Goal: Information Seeking & Learning: Learn about a topic

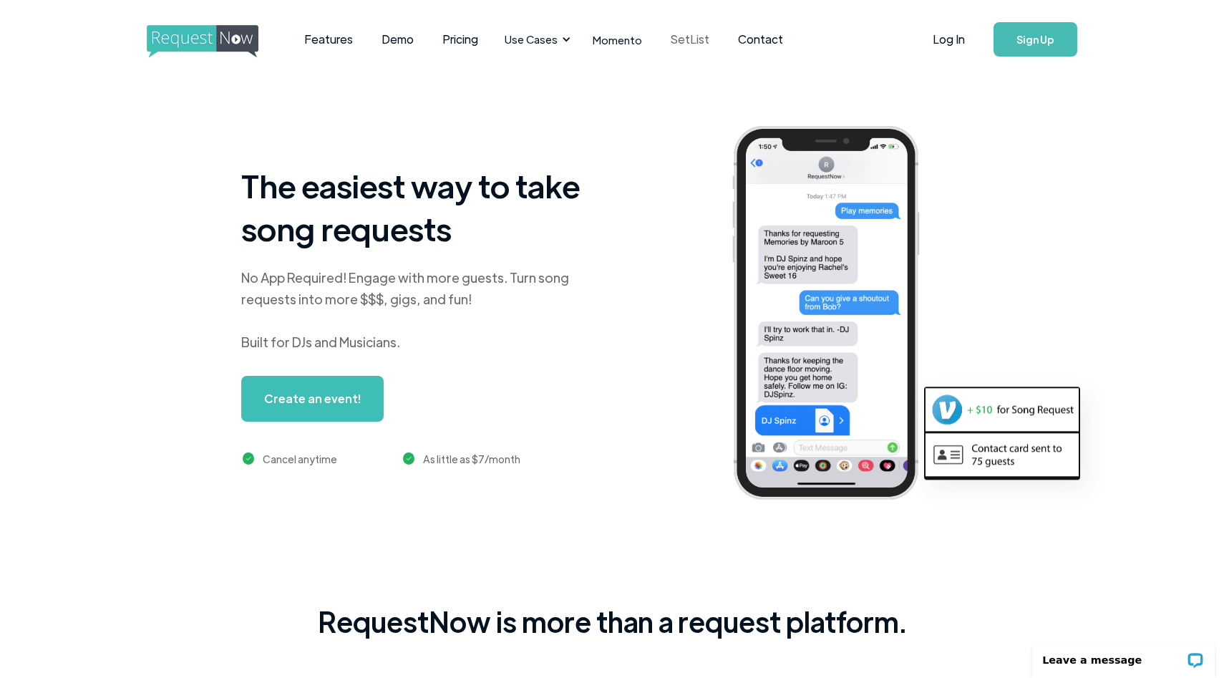
click at [684, 36] on link "SetList" at bounding box center [689, 39] width 67 height 44
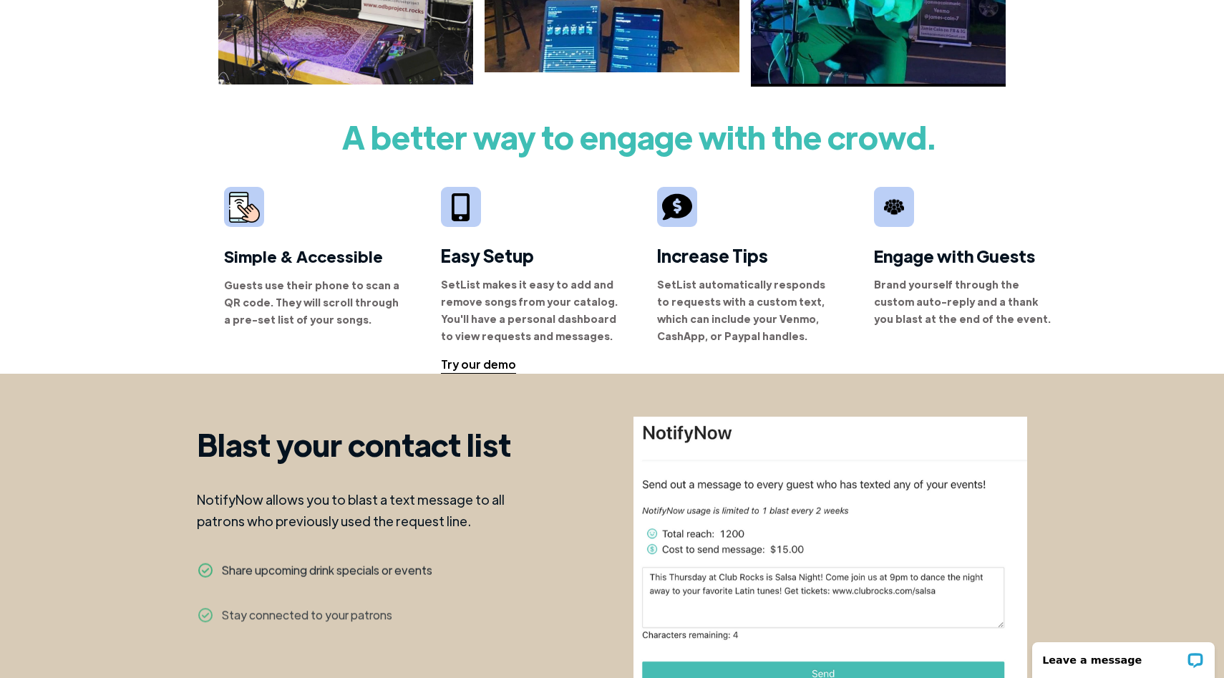
scroll to position [804, 0]
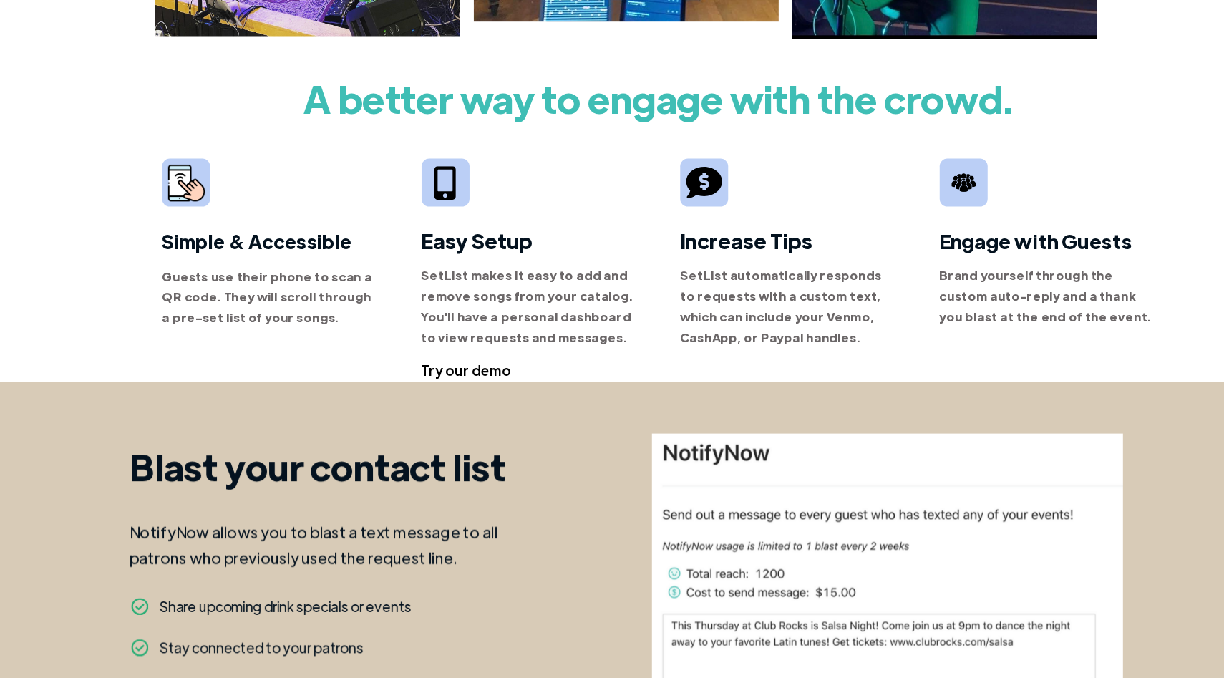
click at [495, 365] on div "Try our demo" at bounding box center [478, 363] width 75 height 17
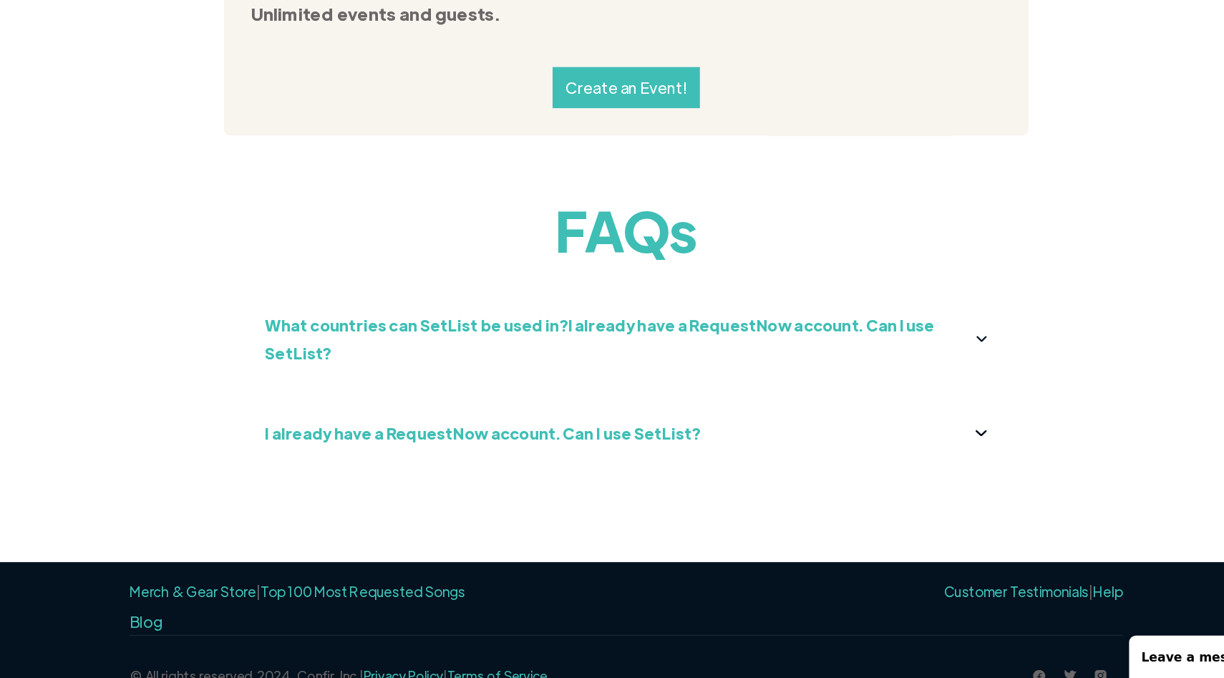
scroll to position [1561, 0]
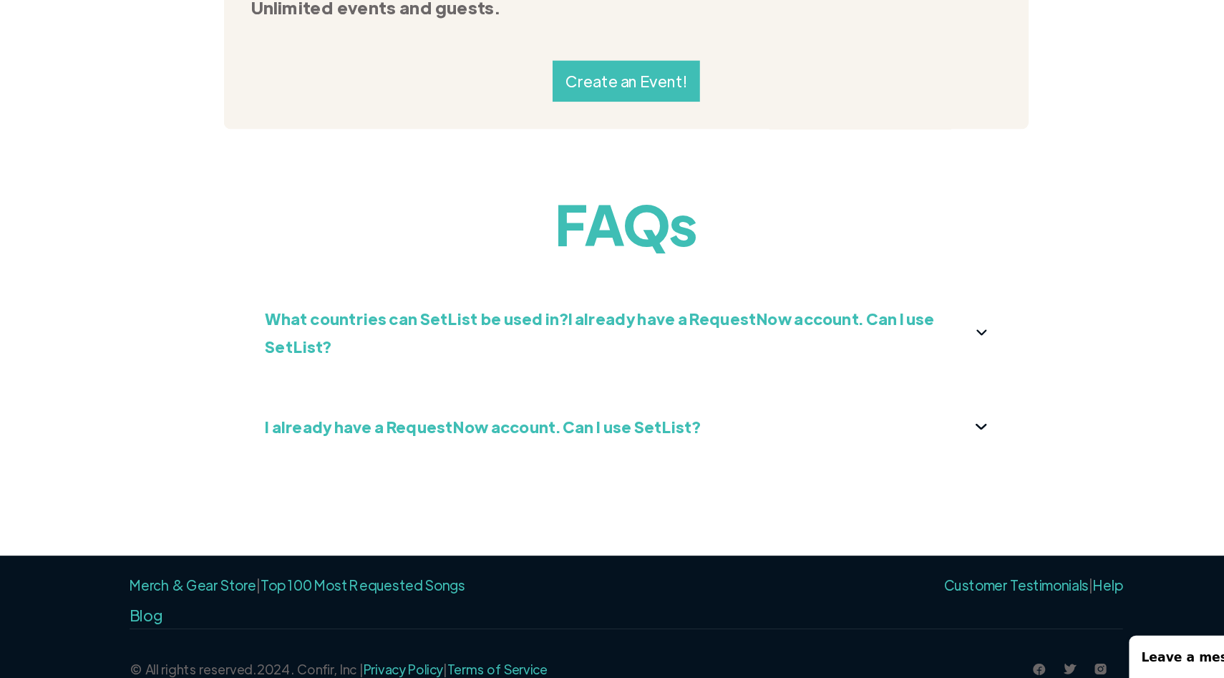
click at [510, 384] on strong "What countries can SetList be used in?I already have a RequestNow account. Can …" at bounding box center [590, 388] width 560 height 39
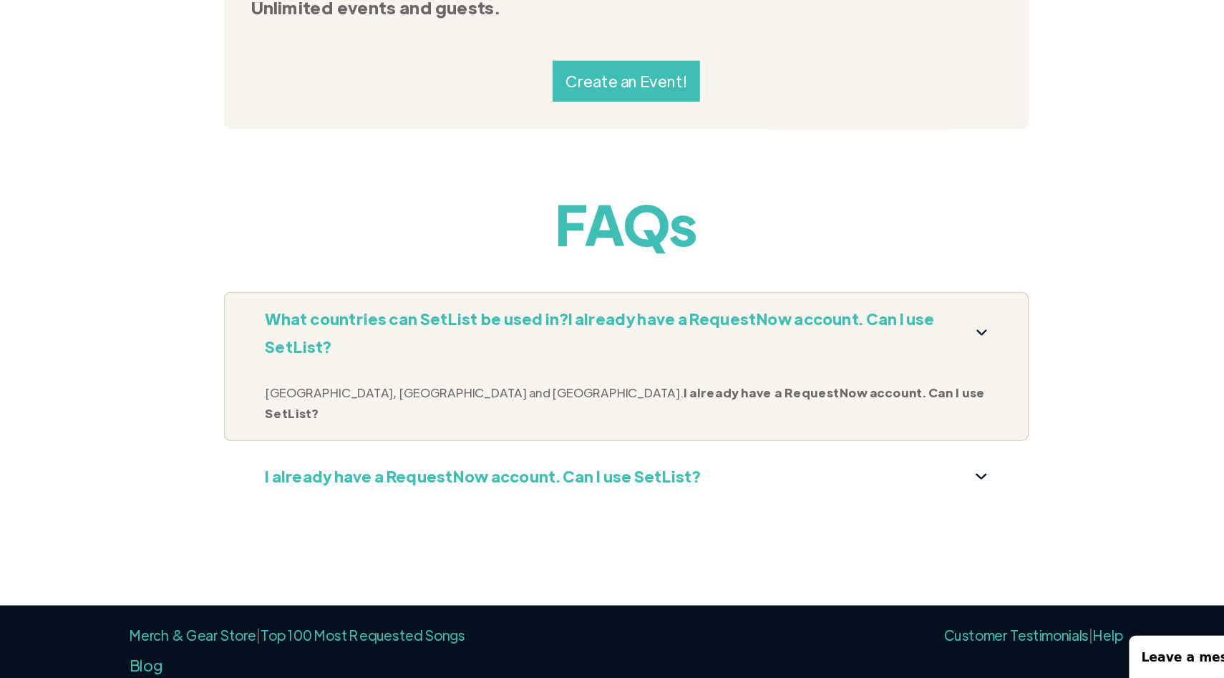
click at [488, 432] on strong "I already have a RequestNow account. Can I use SetList?" at bounding box center [611, 447] width 602 height 30
click at [488, 501] on strong "I already have a RequestNow account. Can I use SetList?" at bounding box center [492, 509] width 364 height 16
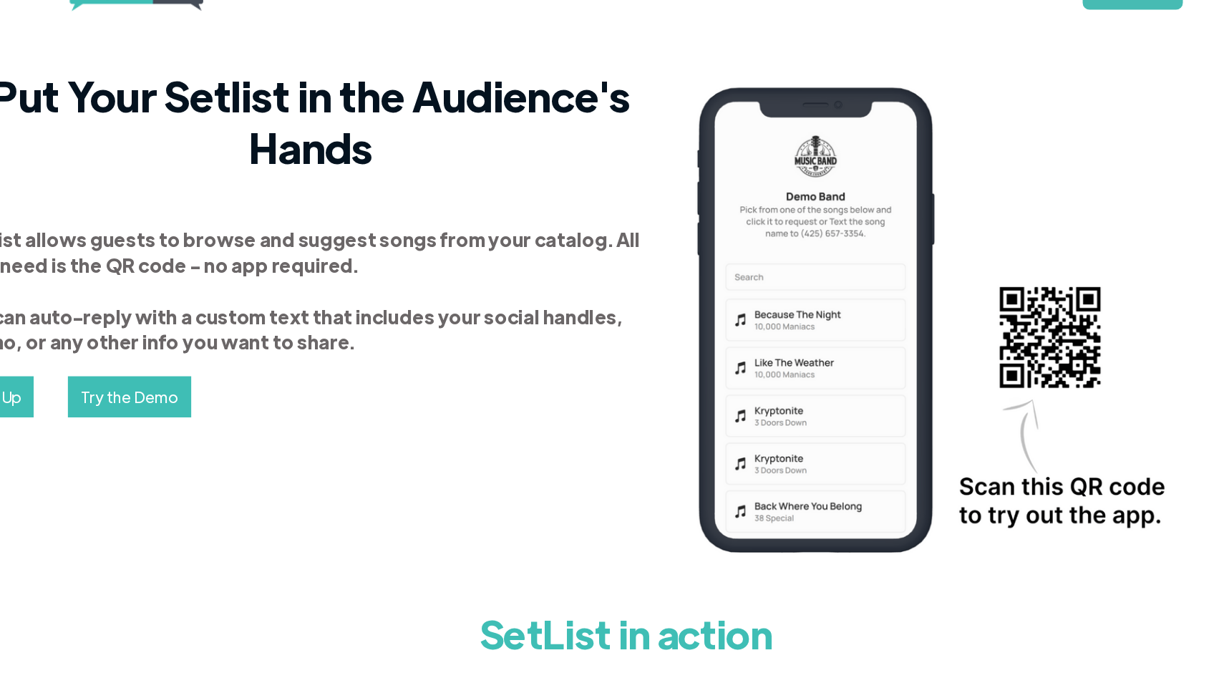
scroll to position [0, 0]
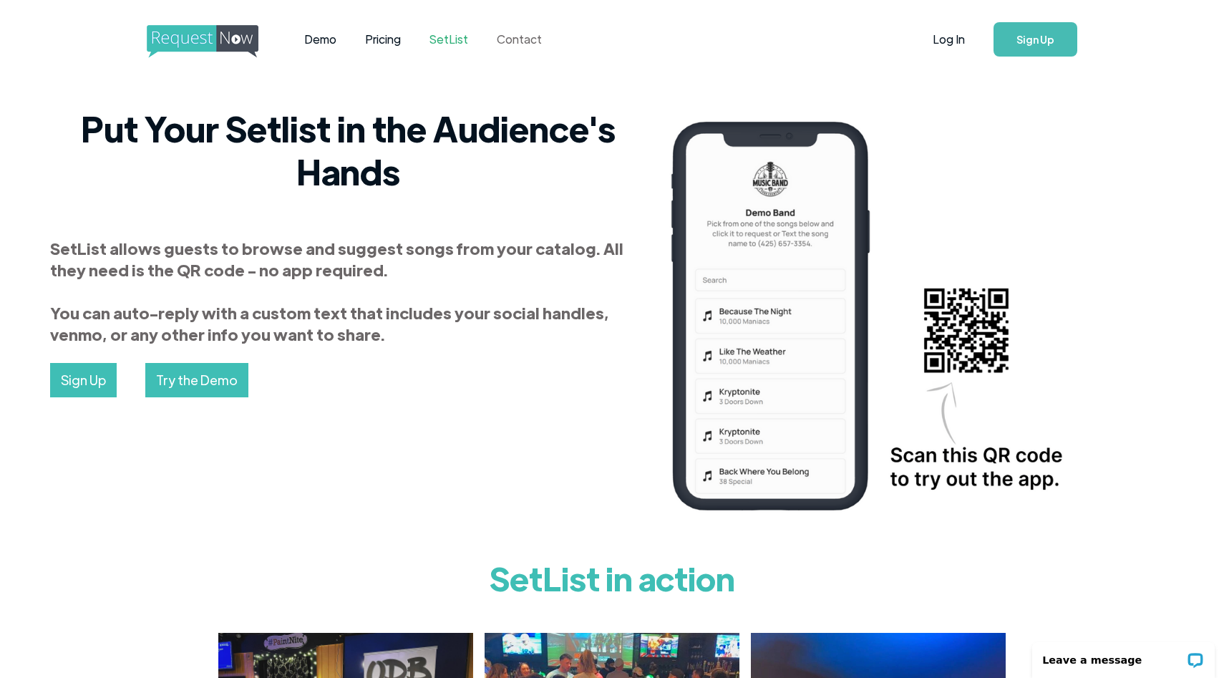
click at [510, 29] on link "Contact" at bounding box center [519, 39] width 74 height 44
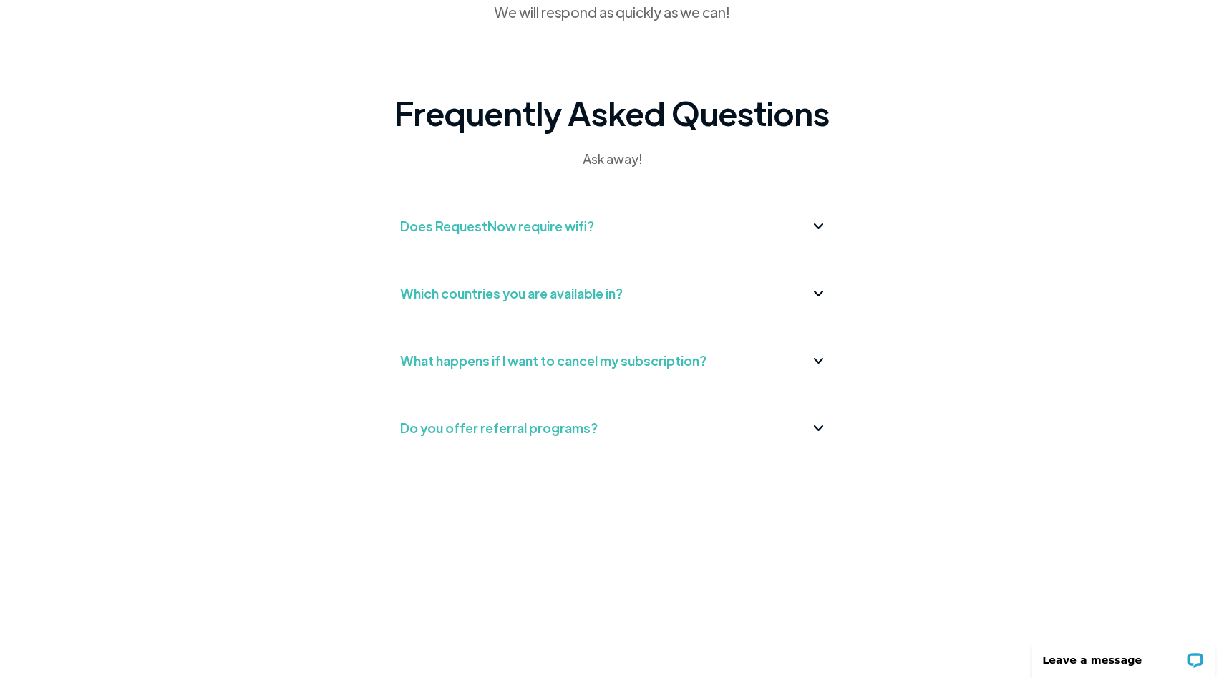
scroll to position [379, 0]
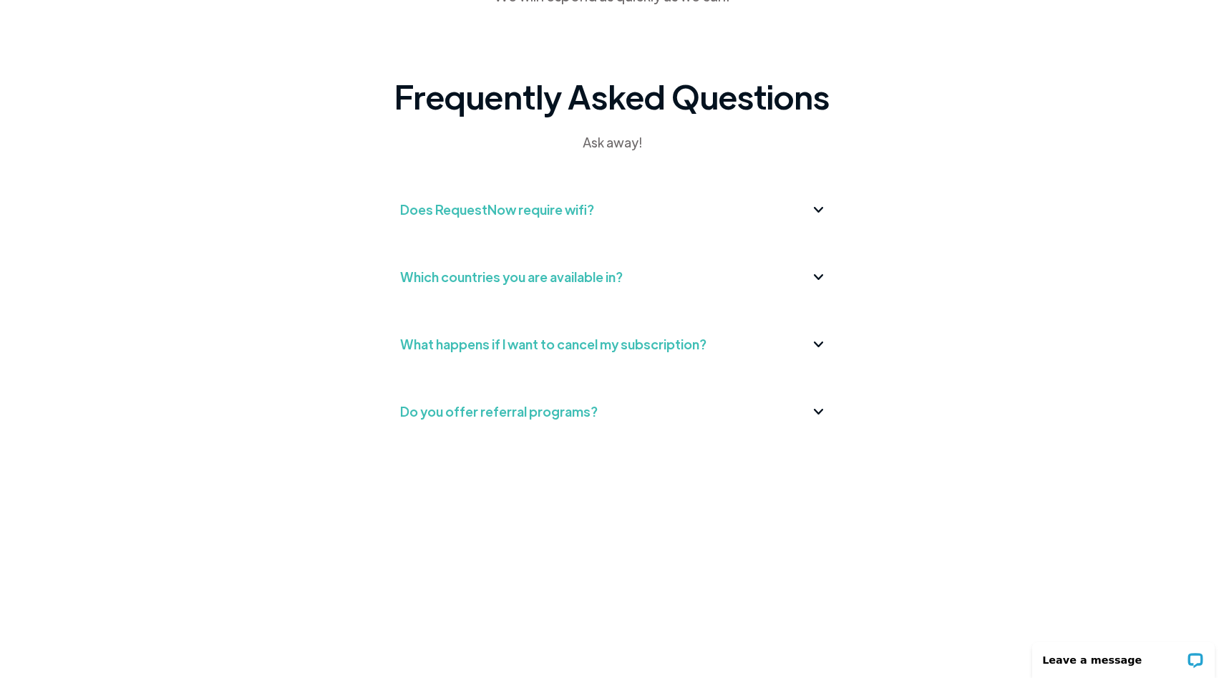
click at [633, 208] on div "Does RequestNow require wifi?" at bounding box center [612, 209] width 424 height 23
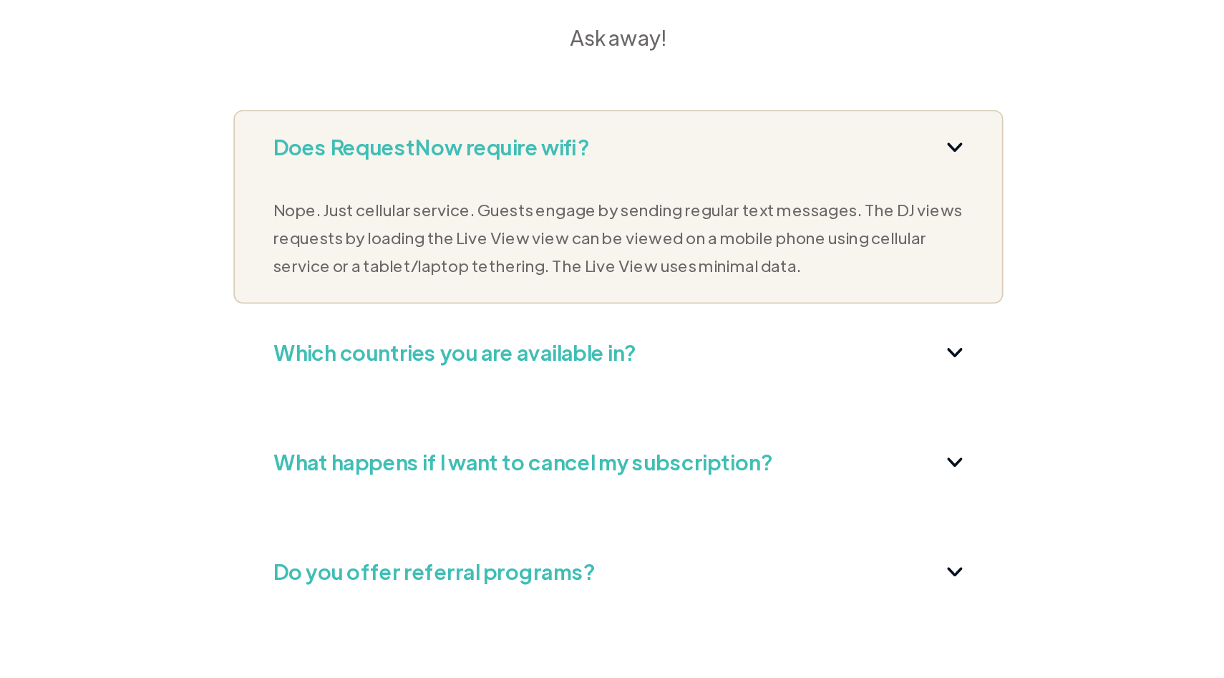
click at [639, 341] on div "Which countries you are available in?" at bounding box center [612, 335] width 424 height 23
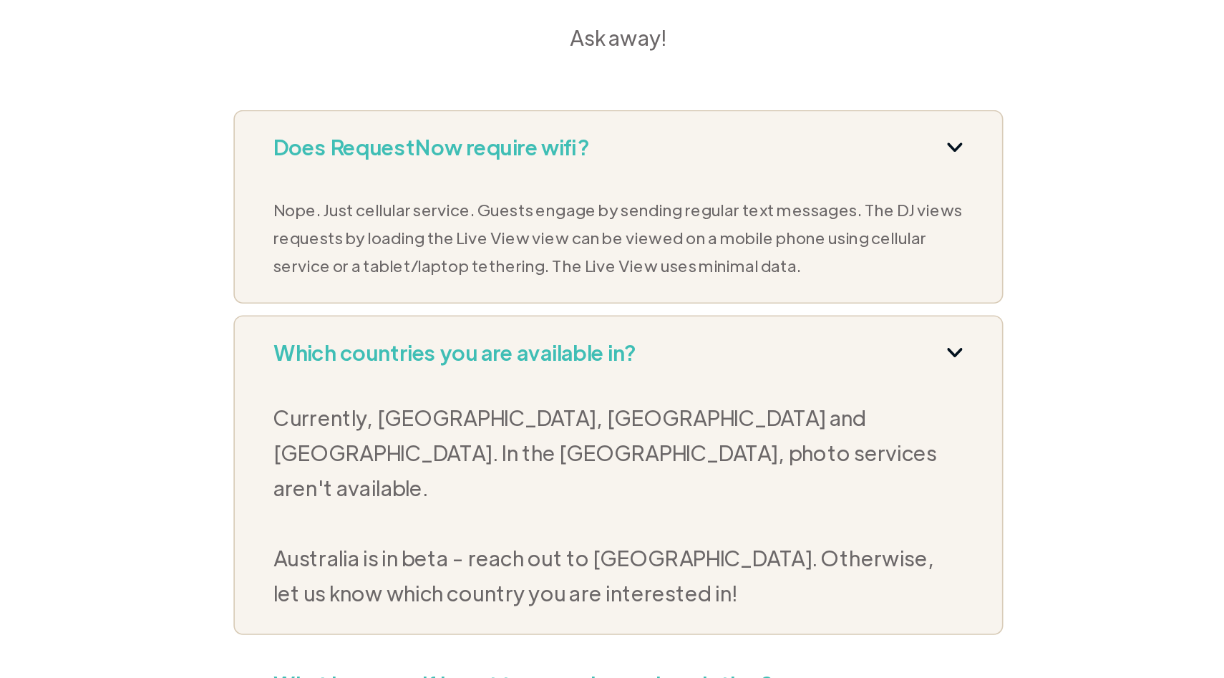
click at [639, 341] on div "Which countries you are available in?" at bounding box center [612, 335] width 424 height 23
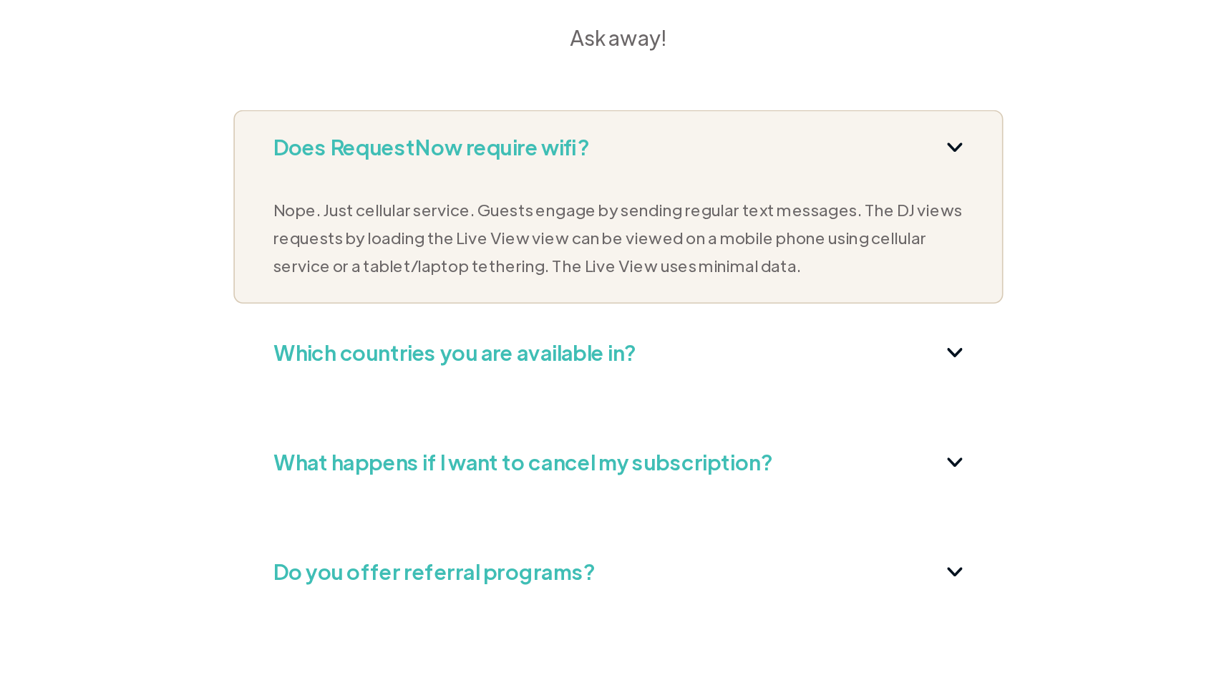
click at [639, 341] on div "Which countries you are available in?" at bounding box center [612, 335] width 424 height 23
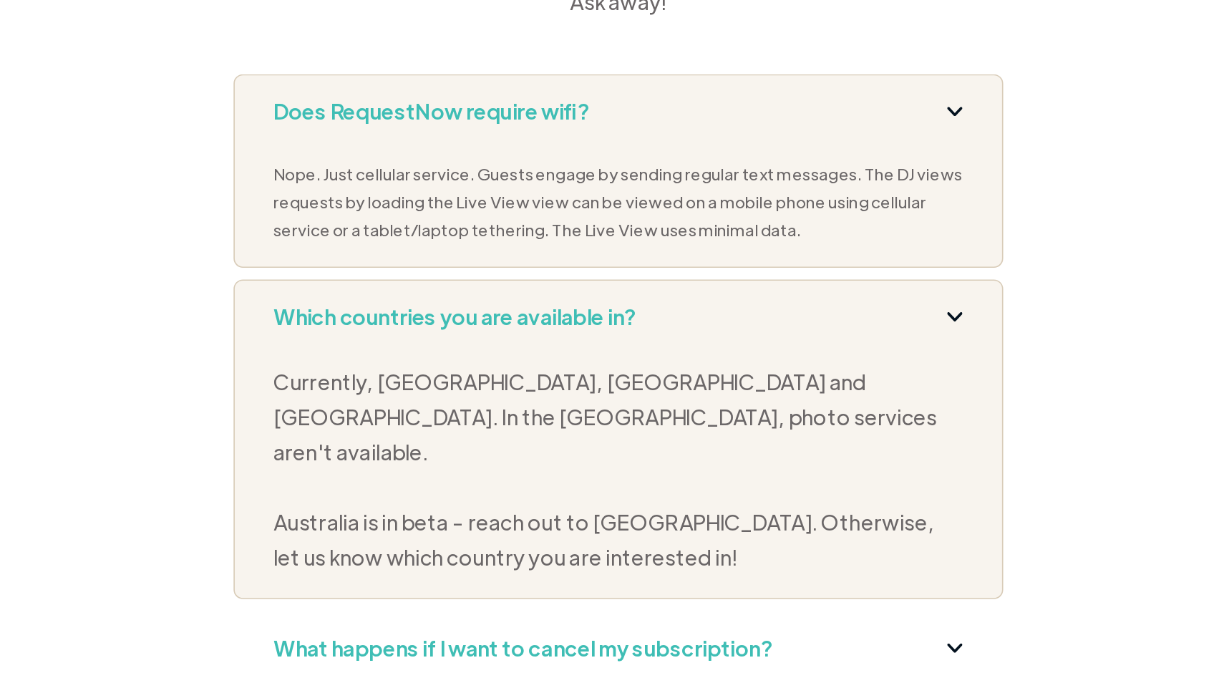
click at [624, 341] on div "Which countries you are available in?" at bounding box center [612, 335] width 424 height 23
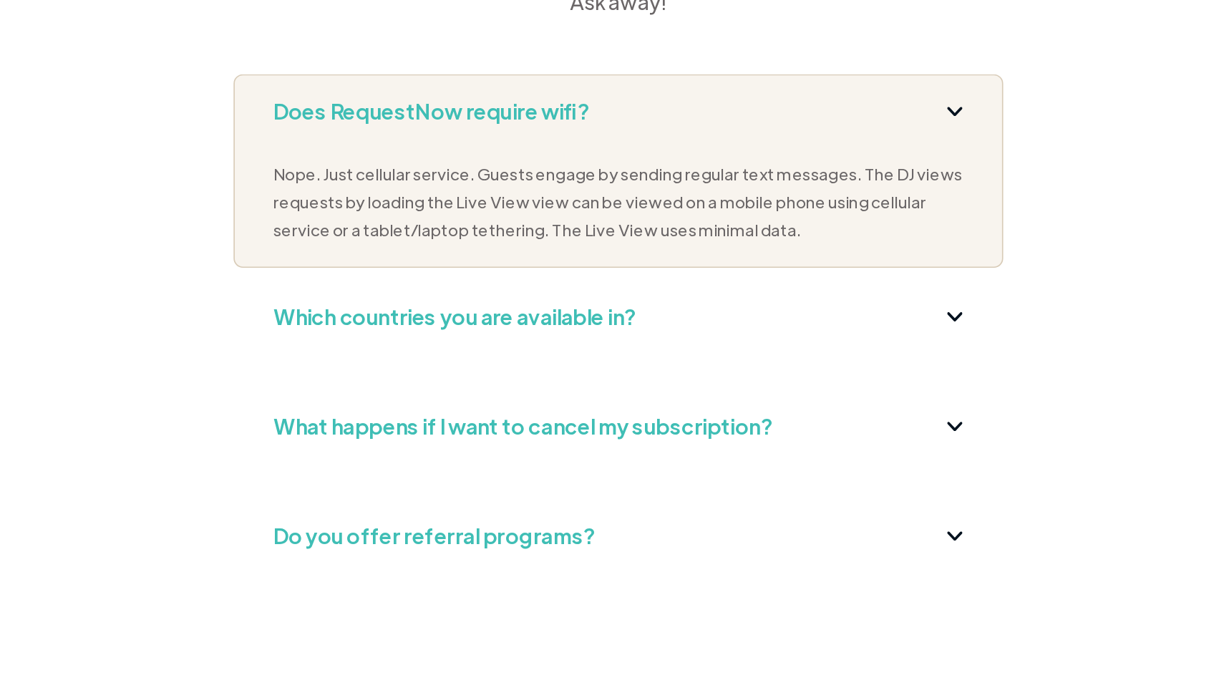
click at [601, 407] on div "What happens if I want to cancel my subscription?" at bounding box center [553, 403] width 306 height 23
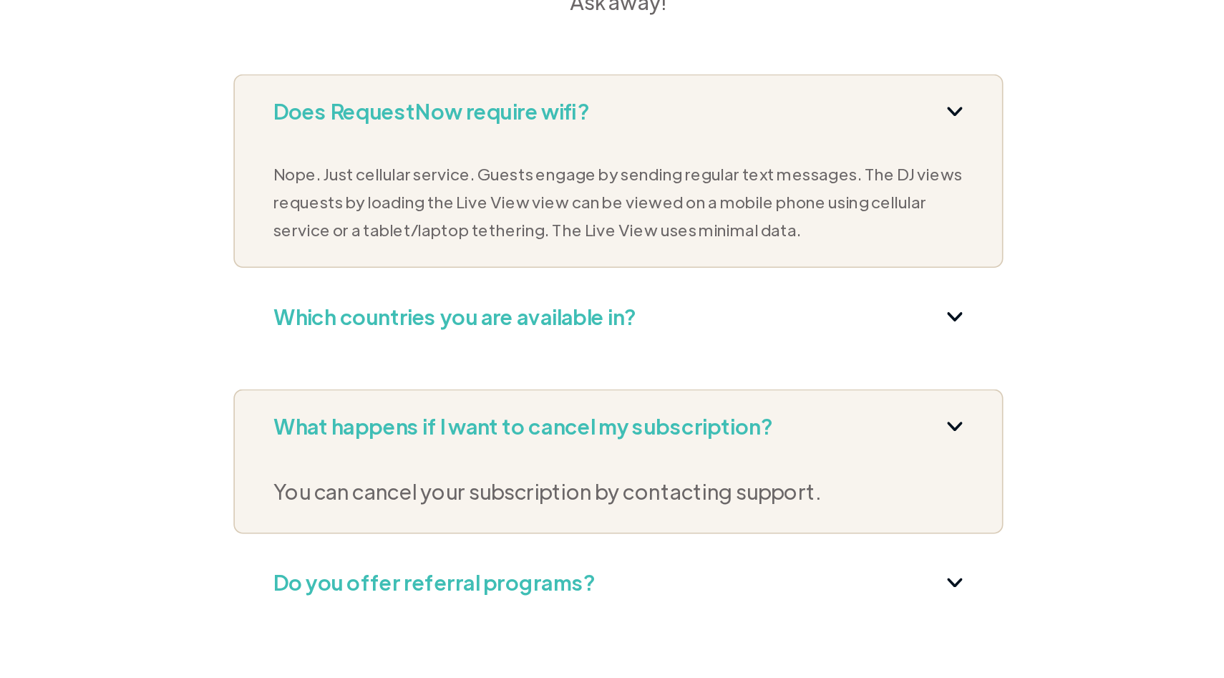
click at [604, 407] on div "What happens if I want to cancel my subscription?" at bounding box center [553, 403] width 306 height 23
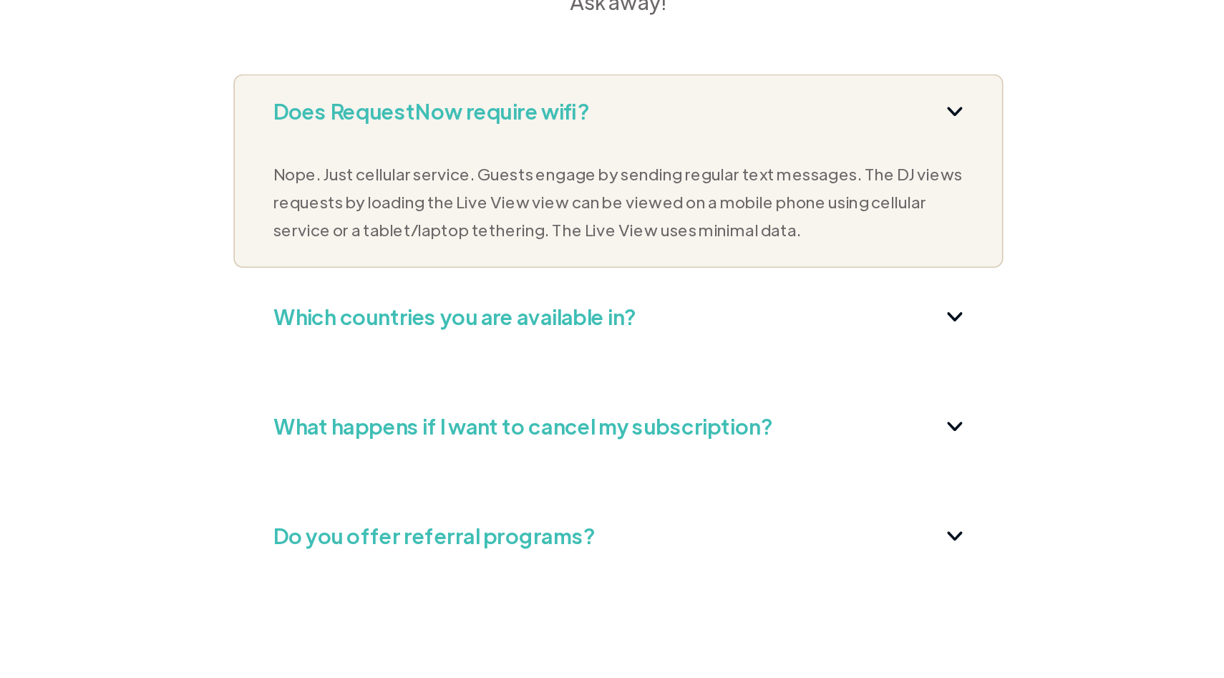
click at [565, 467] on div "Do you offer referral programs?" at bounding box center [499, 470] width 198 height 23
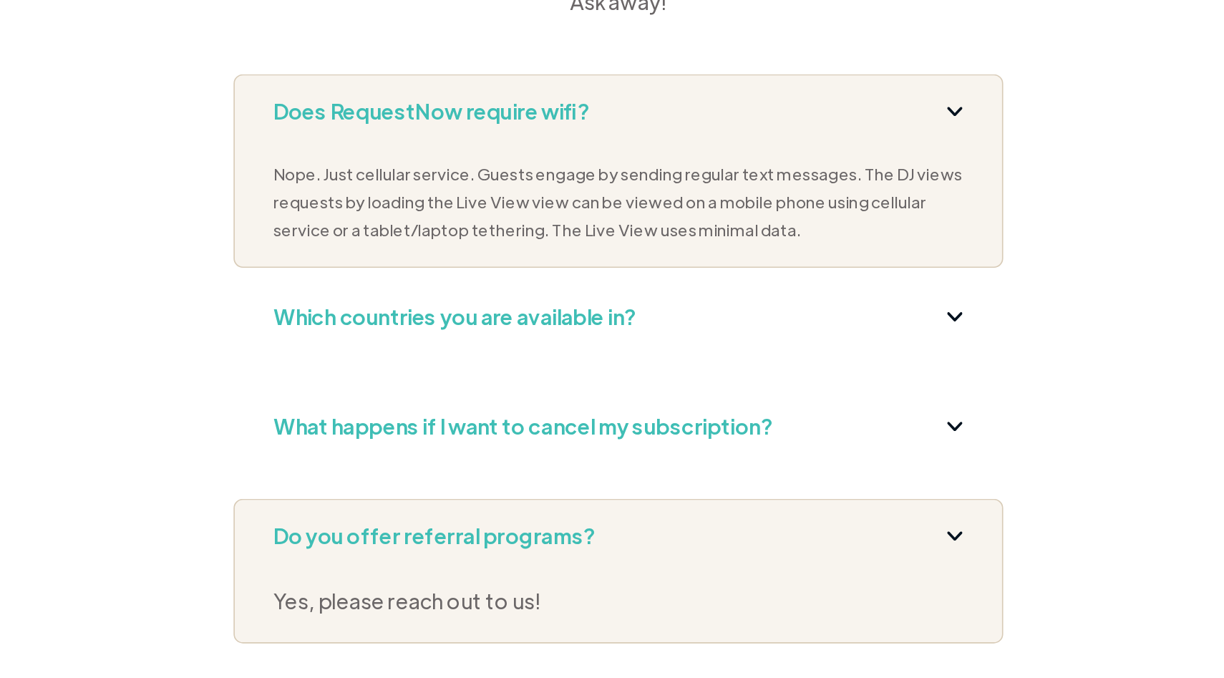
click at [565, 467] on div "Do you offer referral programs?" at bounding box center [499, 470] width 198 height 23
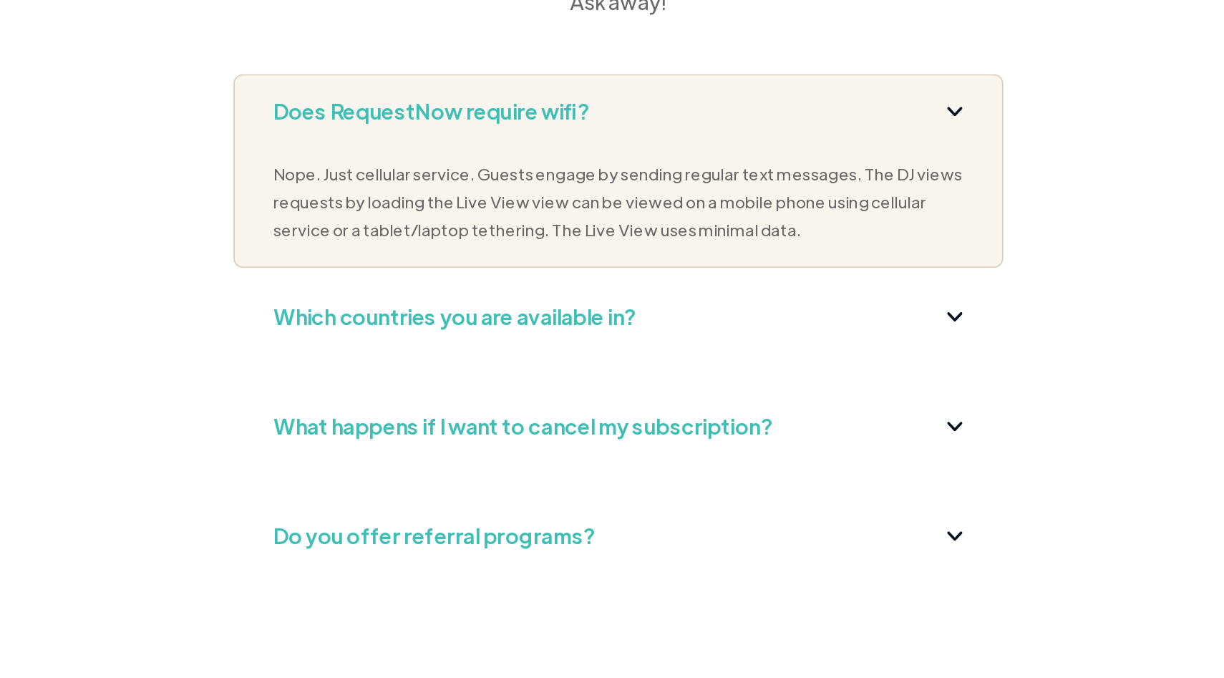
click at [551, 225] on div "Does RequestNow require wifi? Nope. Just cellular service. Guests engage by sen…" at bounding box center [612, 246] width 472 height 119
click at [553, 210] on div "Does RequestNow require wifi?" at bounding box center [497, 209] width 194 height 23
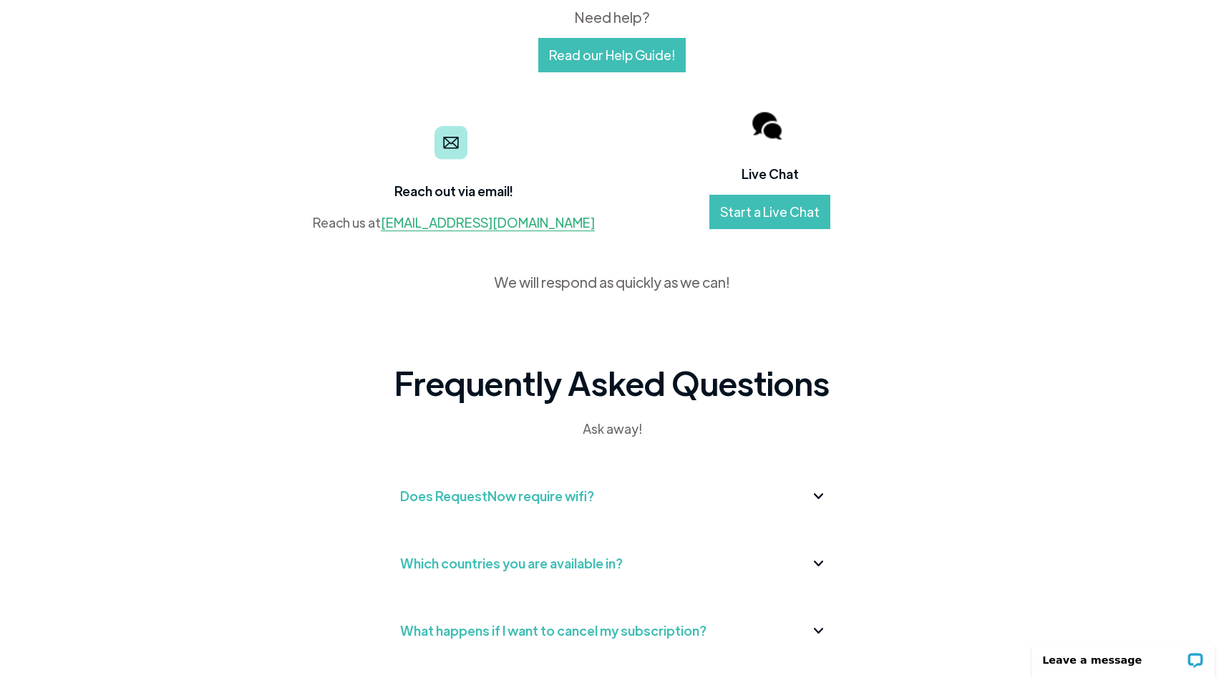
scroll to position [0, 0]
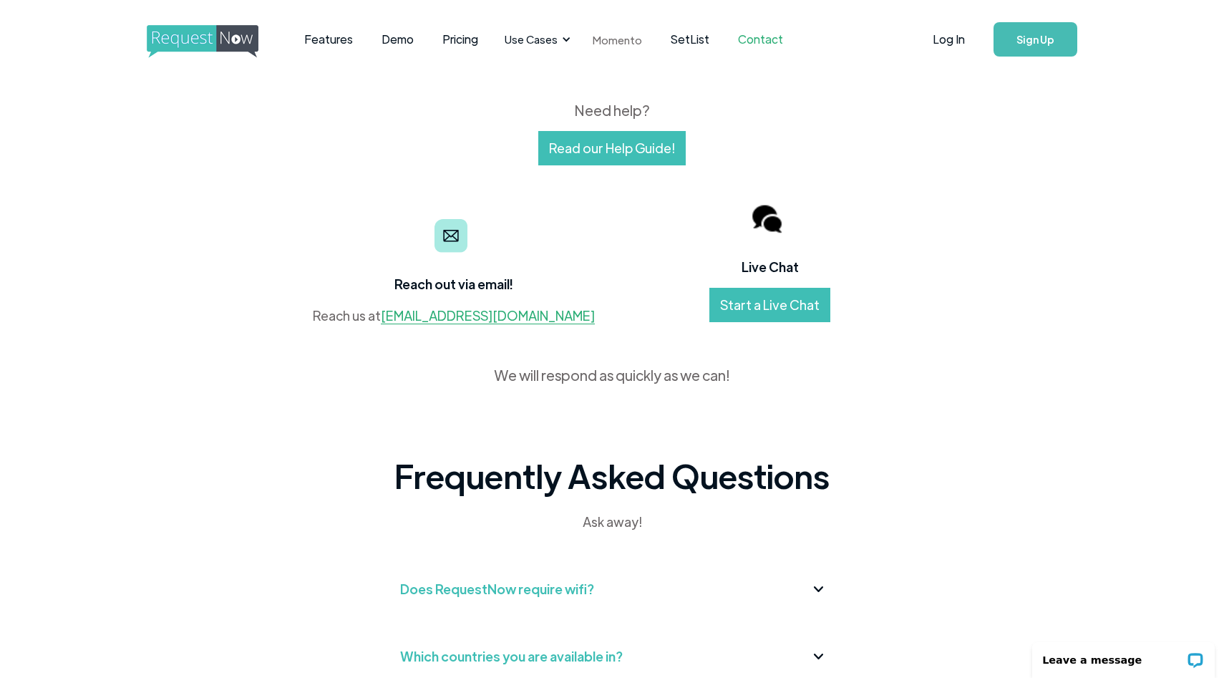
click at [624, 37] on link "Momento" at bounding box center [617, 40] width 78 height 42
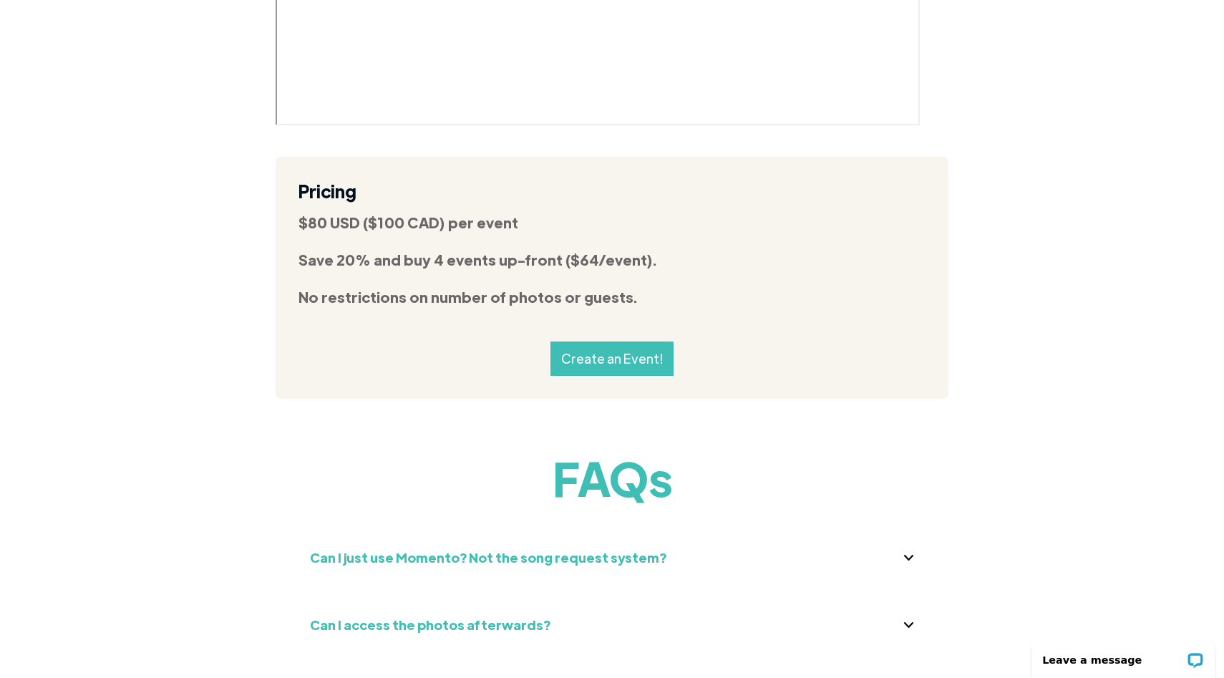
scroll to position [5043, 0]
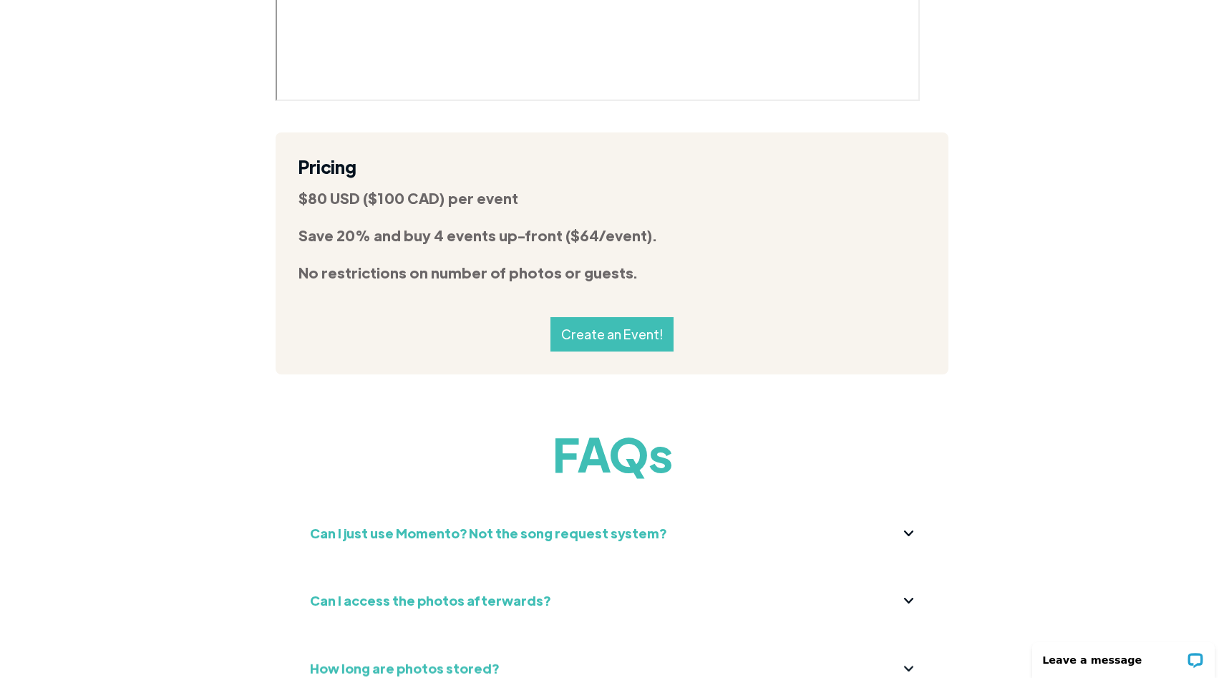
click at [353, 522] on div "Can I just use Momento? Not the song request system?" at bounding box center [488, 533] width 357 height 23
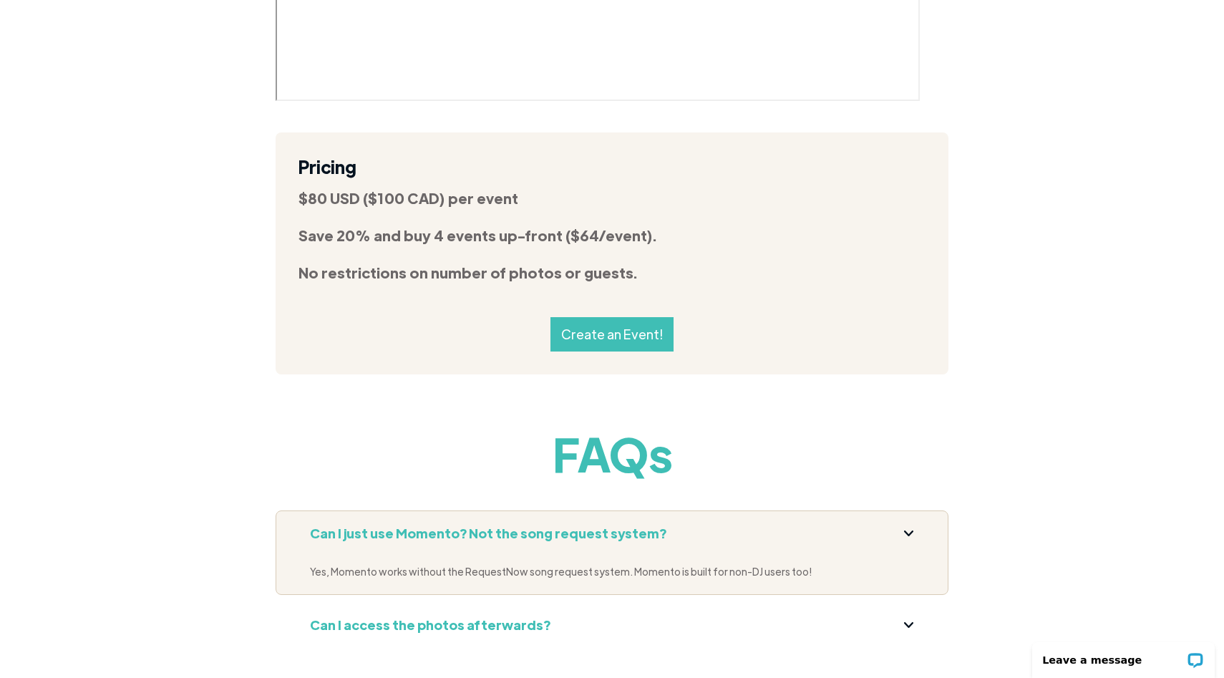
click at [345, 525] on strong "Can I just use Momento? Not the song request system?" at bounding box center [488, 533] width 357 height 16
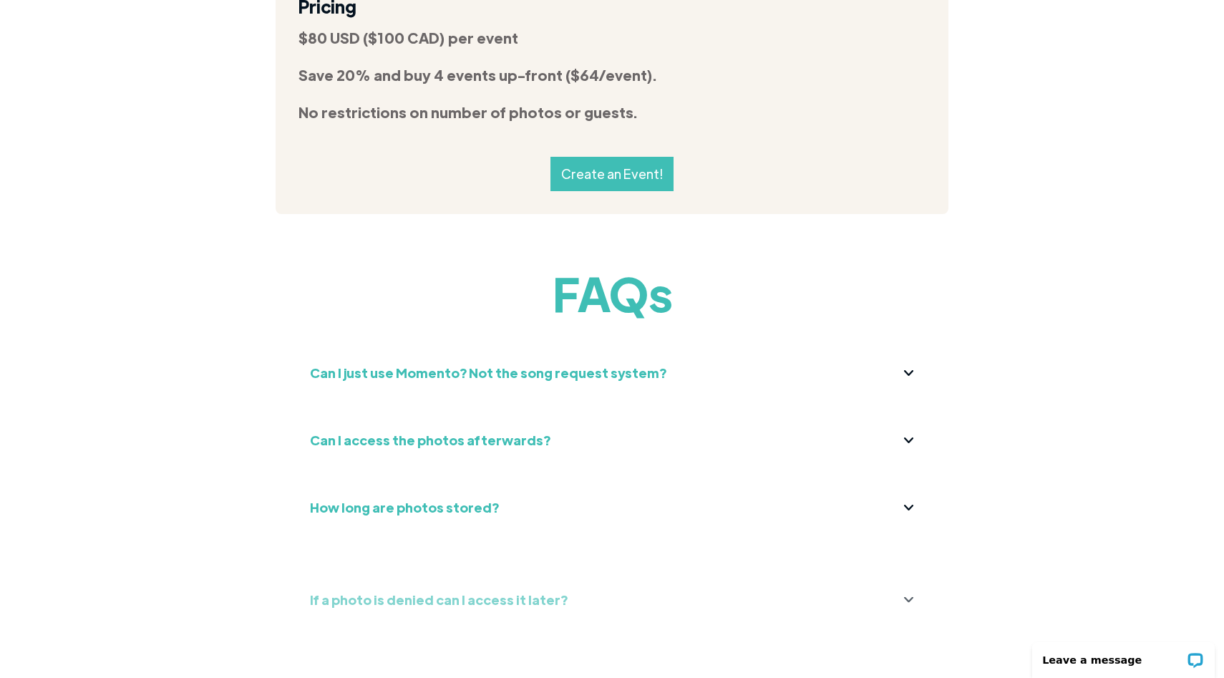
scroll to position [5210, 0]
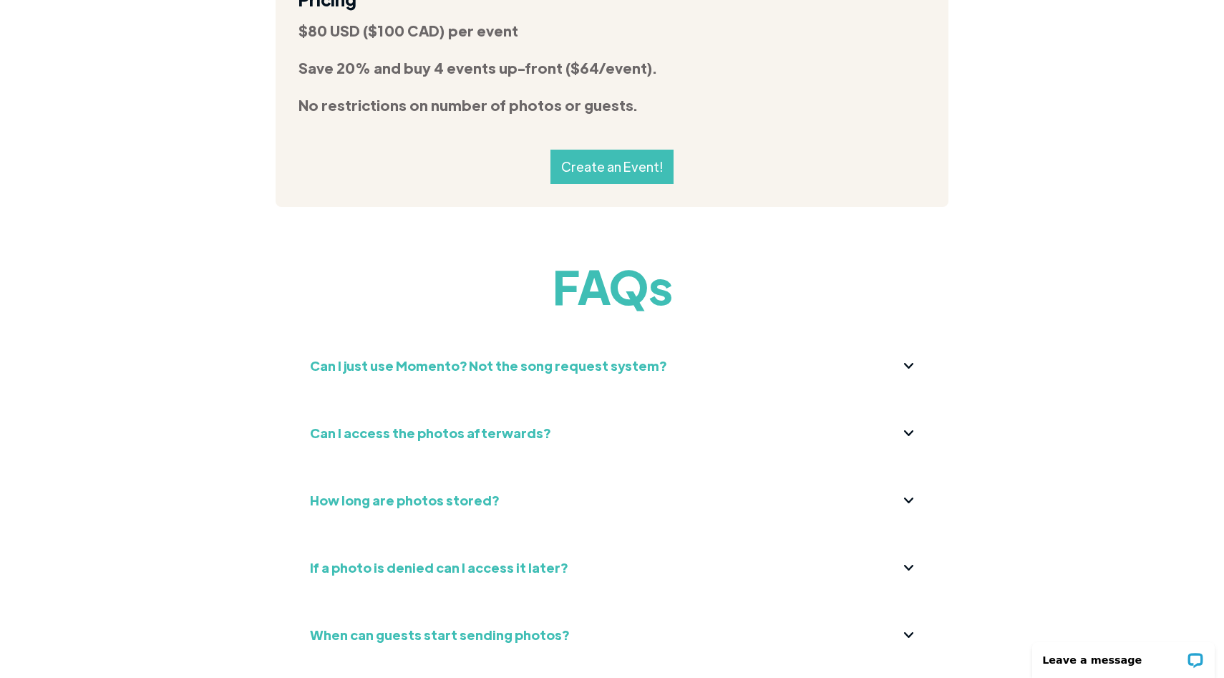
click at [403, 492] on strong "How long are photos stored?" at bounding box center [404, 500] width 189 height 16
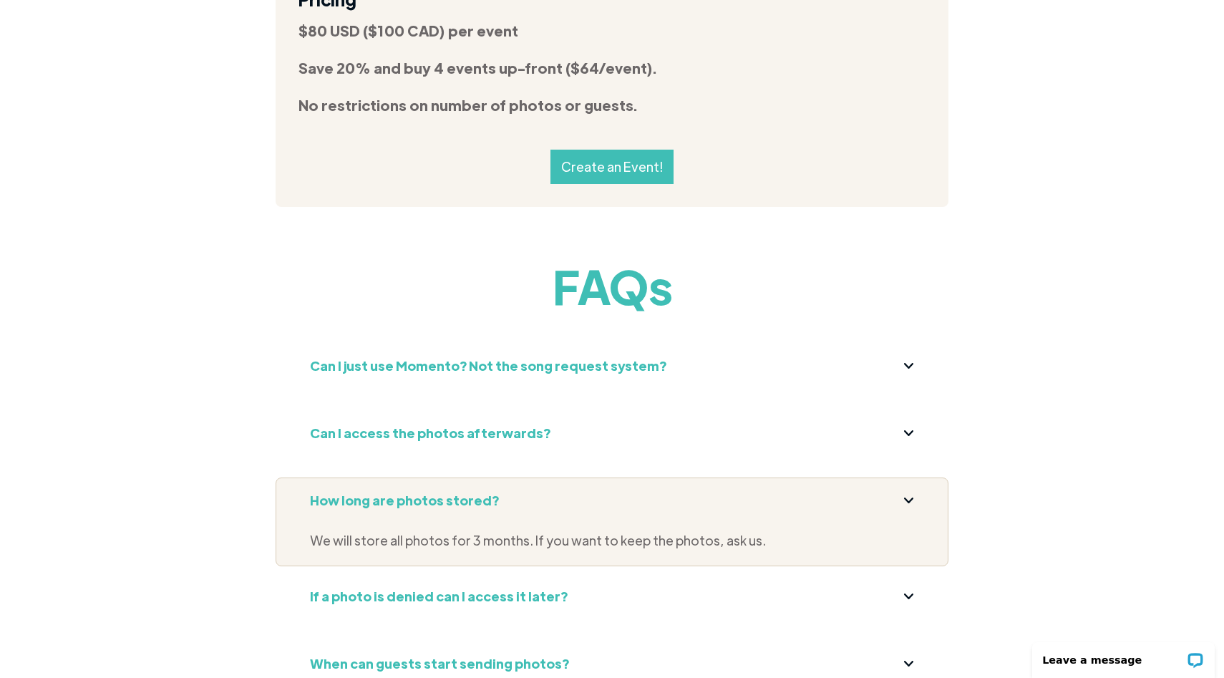
click at [403, 492] on strong "How long are photos stored?" at bounding box center [404, 500] width 189 height 16
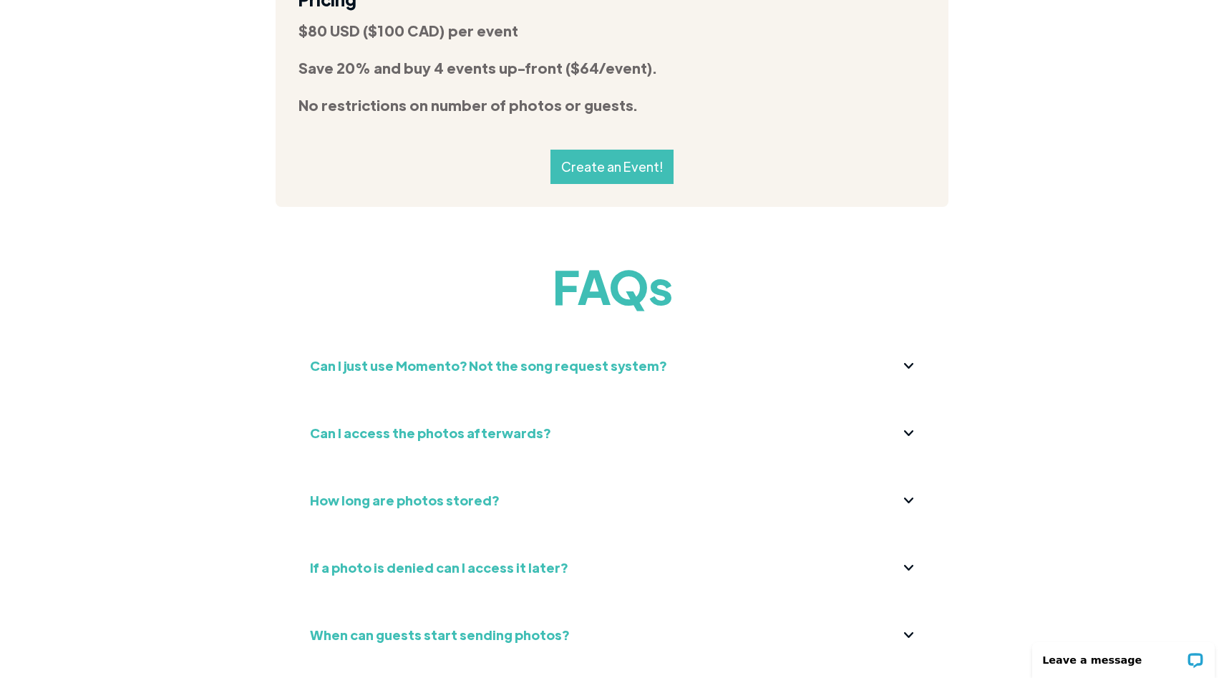
click at [412, 559] on strong "If a photo is denied can I access it later?" at bounding box center [439, 567] width 258 height 16
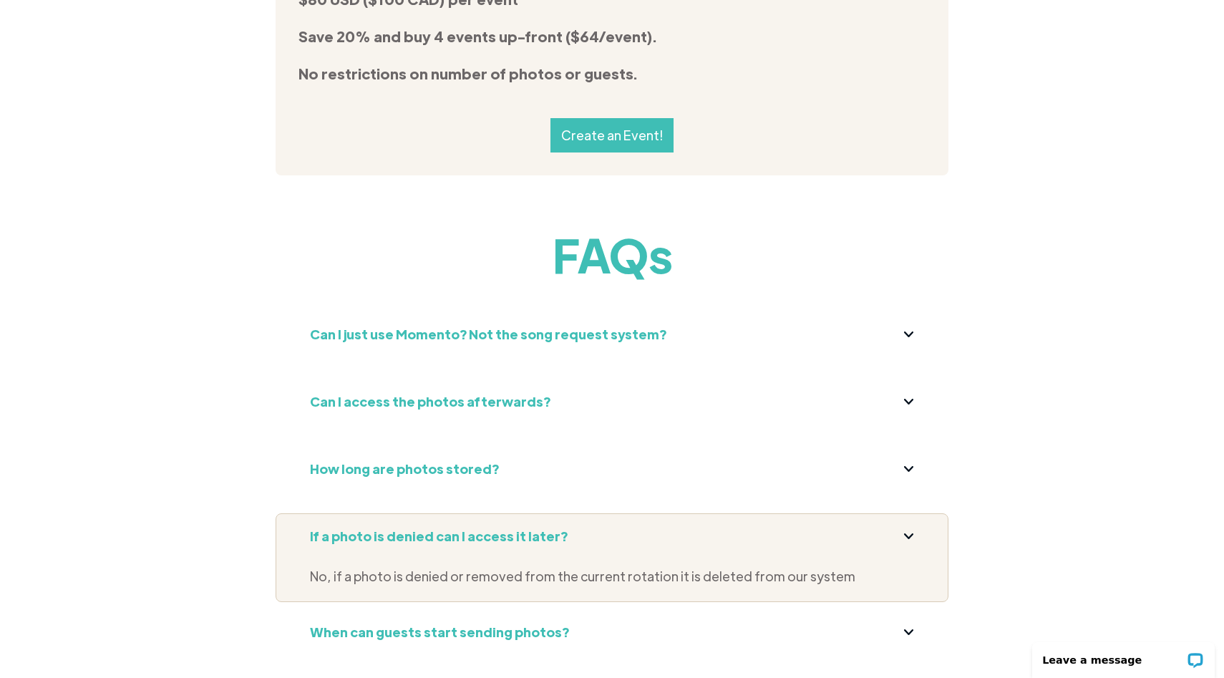
scroll to position [5247, 0]
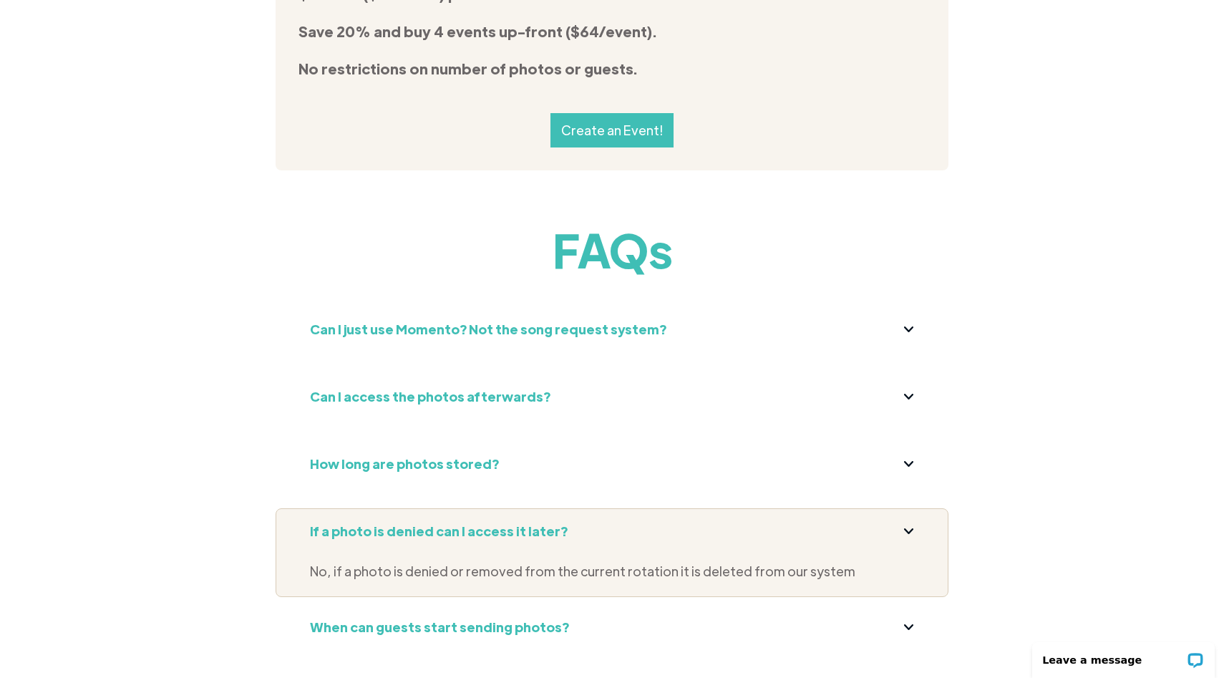
click at [383, 520] on div "If a photo is denied can I access it later?" at bounding box center [439, 531] width 258 height 23
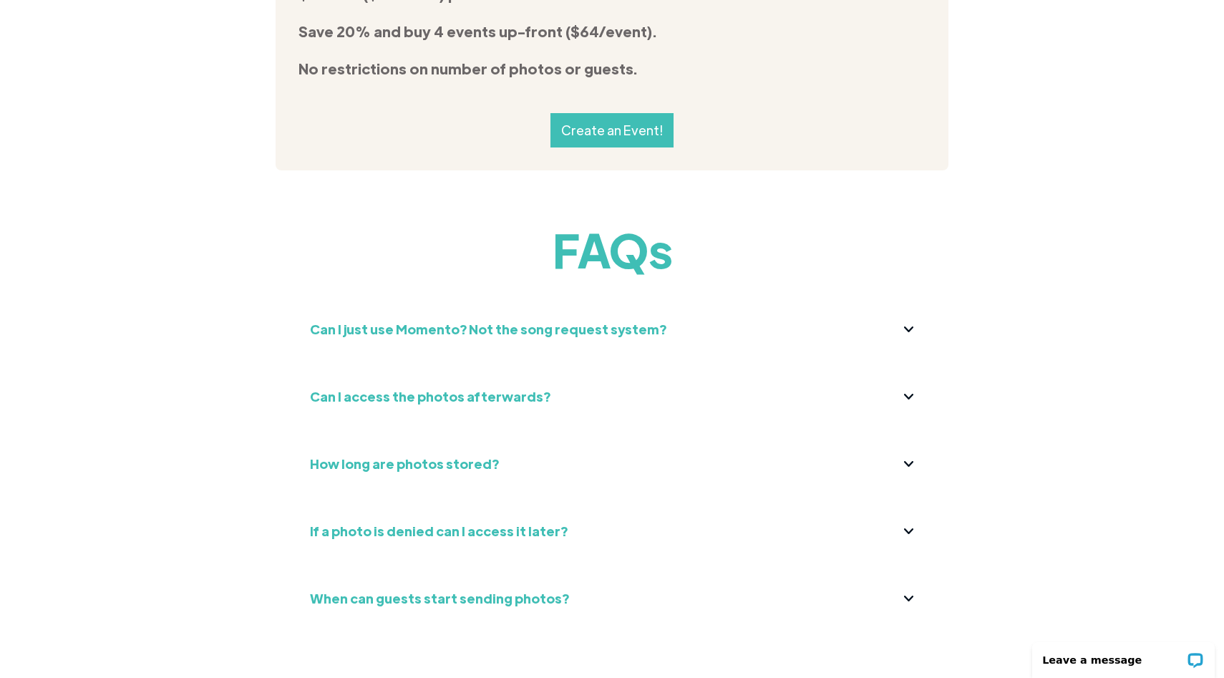
click at [414, 587] on div "When can guests start sending photos?" at bounding box center [439, 598] width 259 height 23
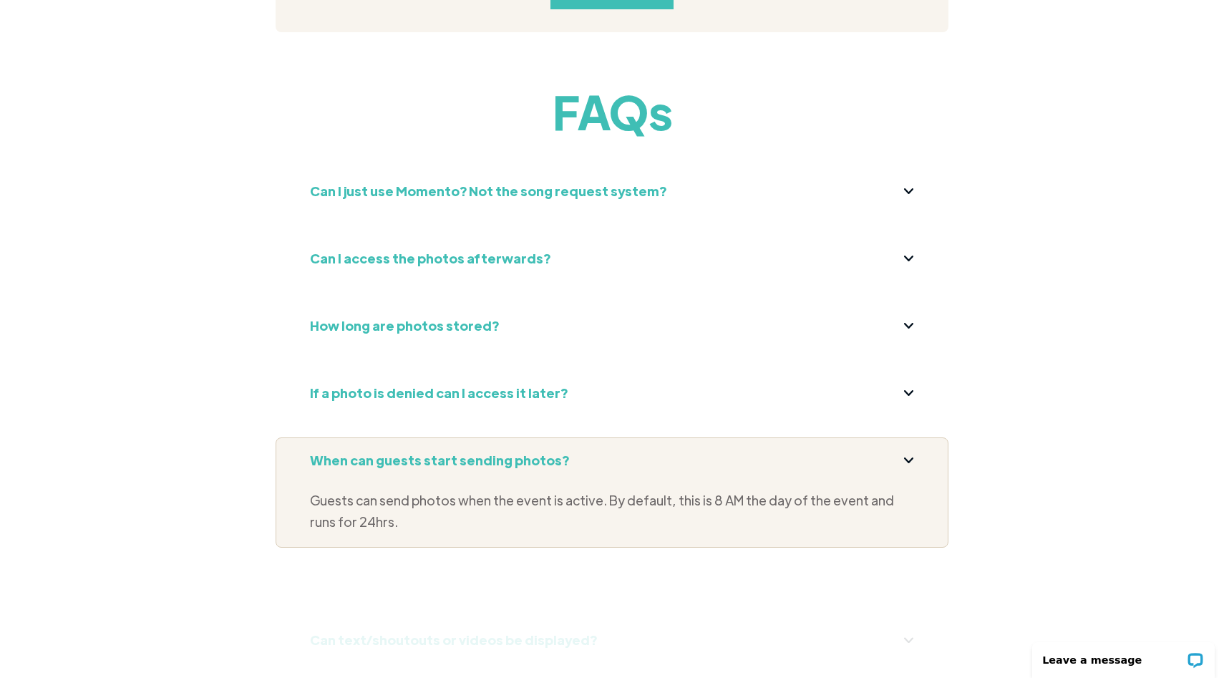
scroll to position [5469, 0]
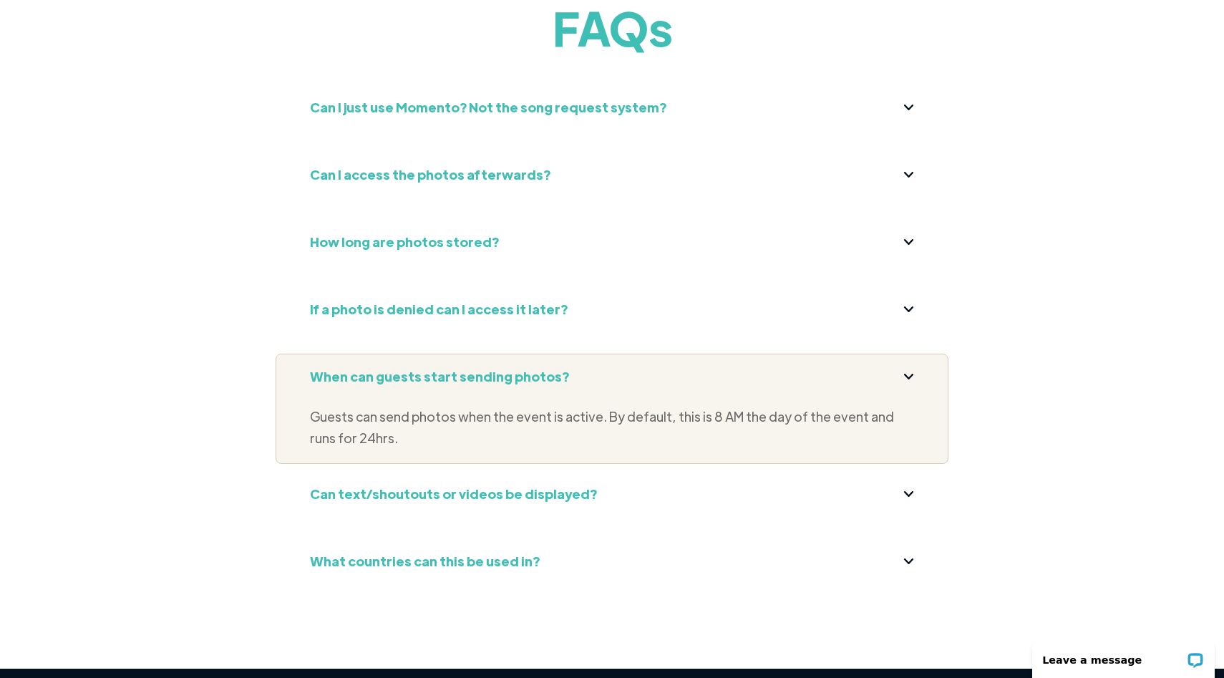
click at [482, 368] on strong "When can guests start sending photos?" at bounding box center [439, 376] width 259 height 16
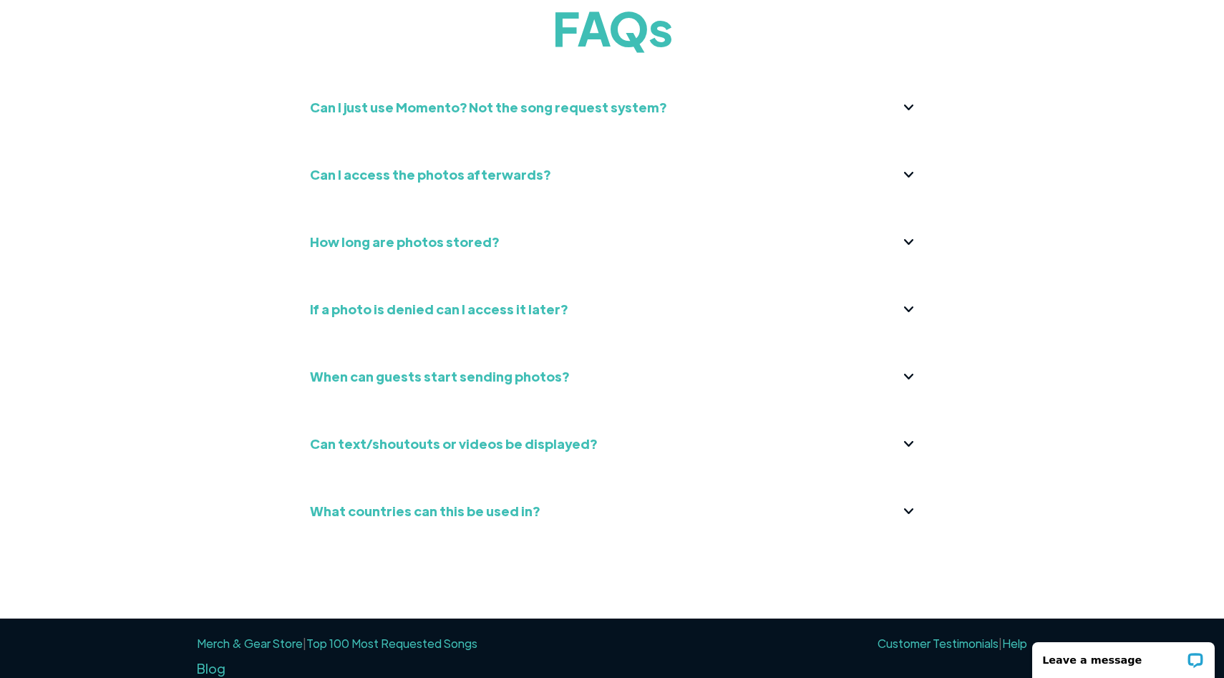
click at [495, 421] on div "Can text/shoutouts or videos be displayed? Yes, both photos and videos" at bounding box center [612, 451] width 673 height 60
click at [488, 435] on strong "Can text/shoutouts or videos be displayed?" at bounding box center [453, 443] width 287 height 16
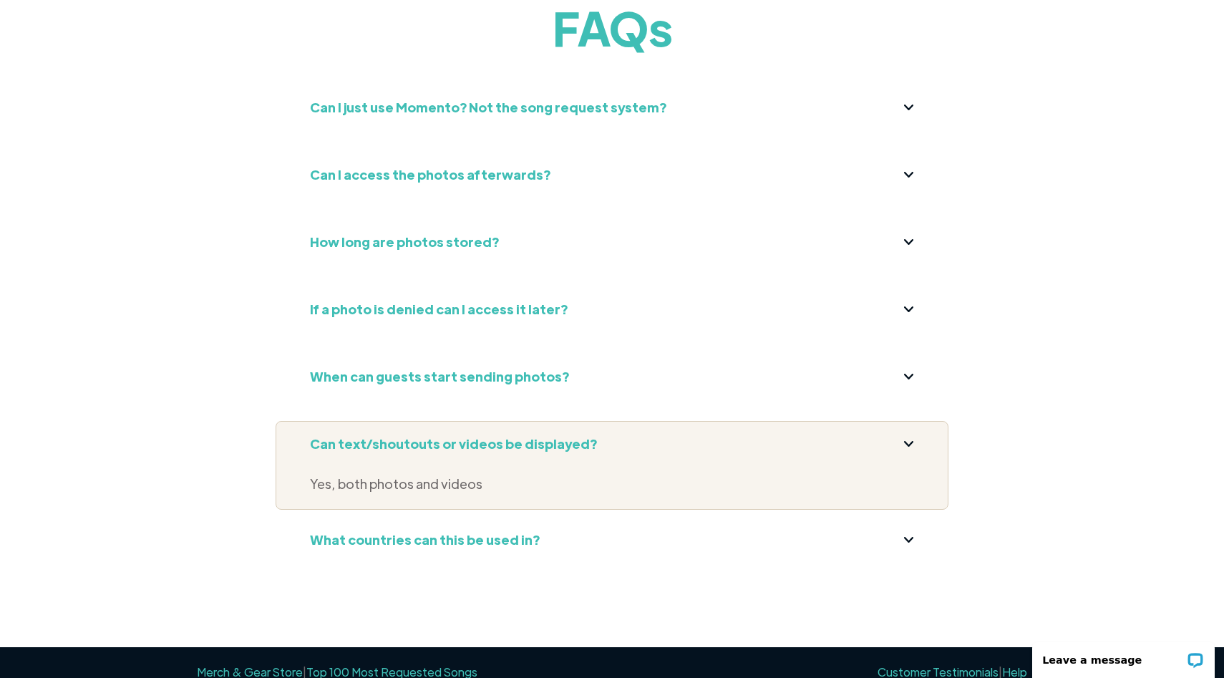
click at [488, 435] on strong "Can text/shoutouts or videos be displayed?" at bounding box center [453, 443] width 287 height 16
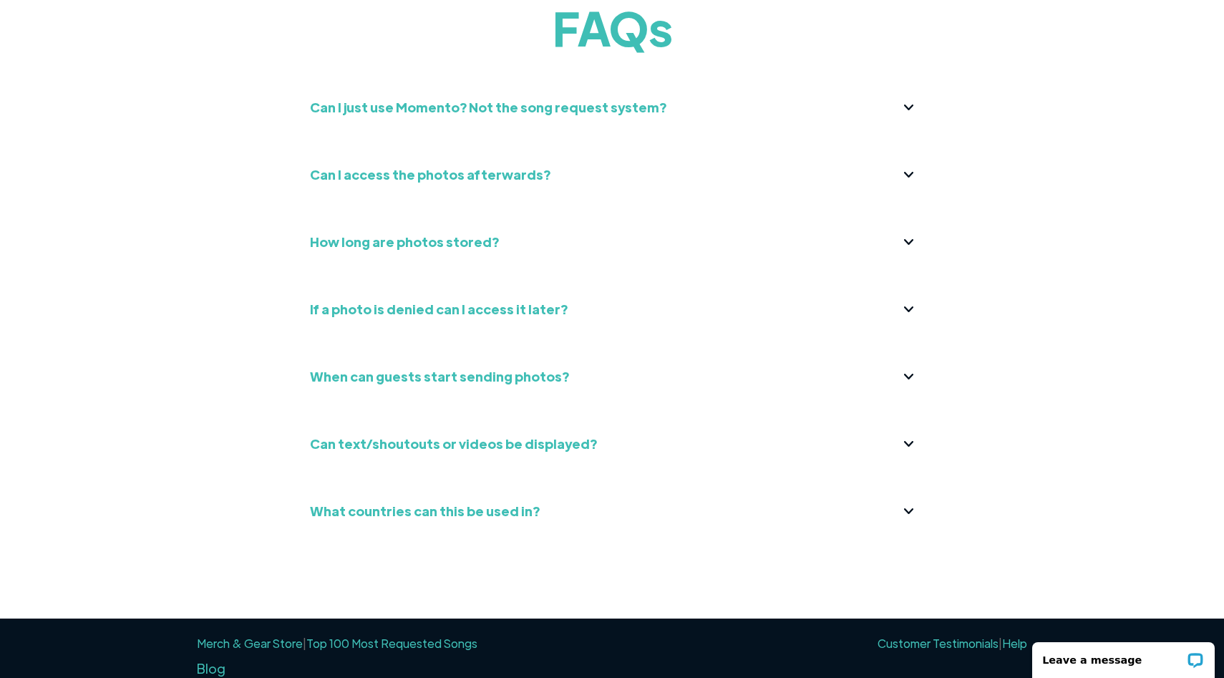
click at [425, 503] on strong "What countries can this be used in?" at bounding box center [425, 511] width 230 height 16
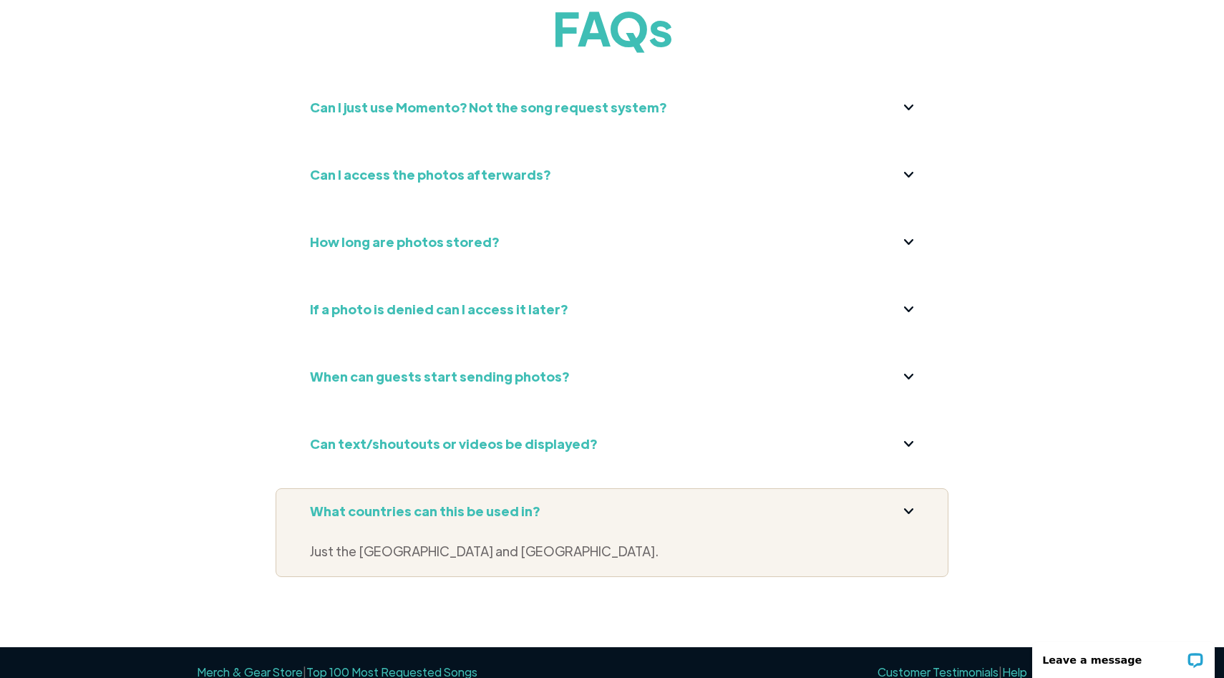
click at [416, 503] on strong "What countries can this be used in?" at bounding box center [425, 511] width 230 height 16
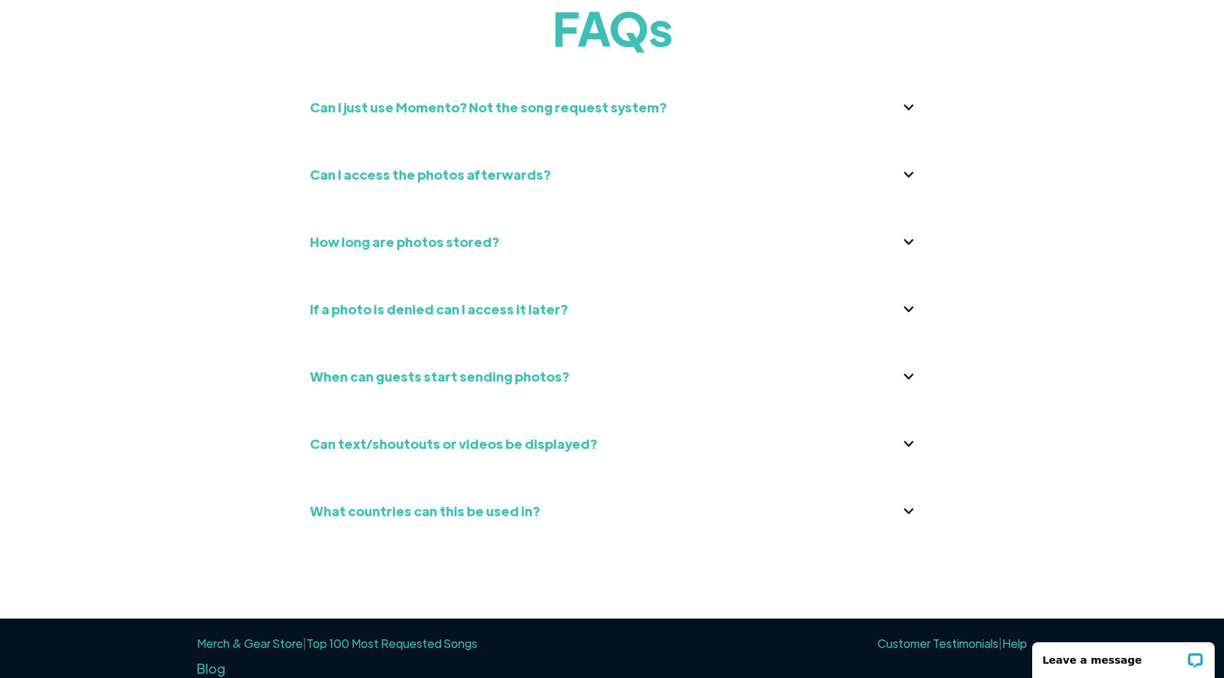
scroll to position [5491, 0]
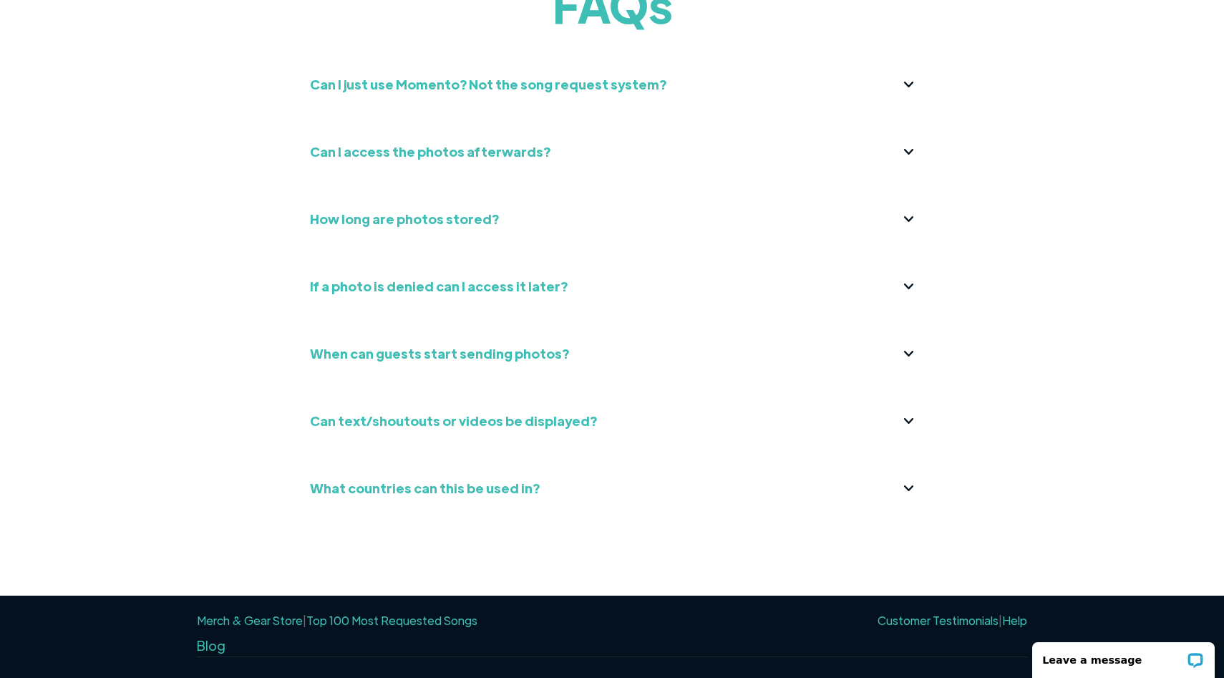
click at [271, 613] on link "Merch & Gear Store" at bounding box center [250, 620] width 106 height 15
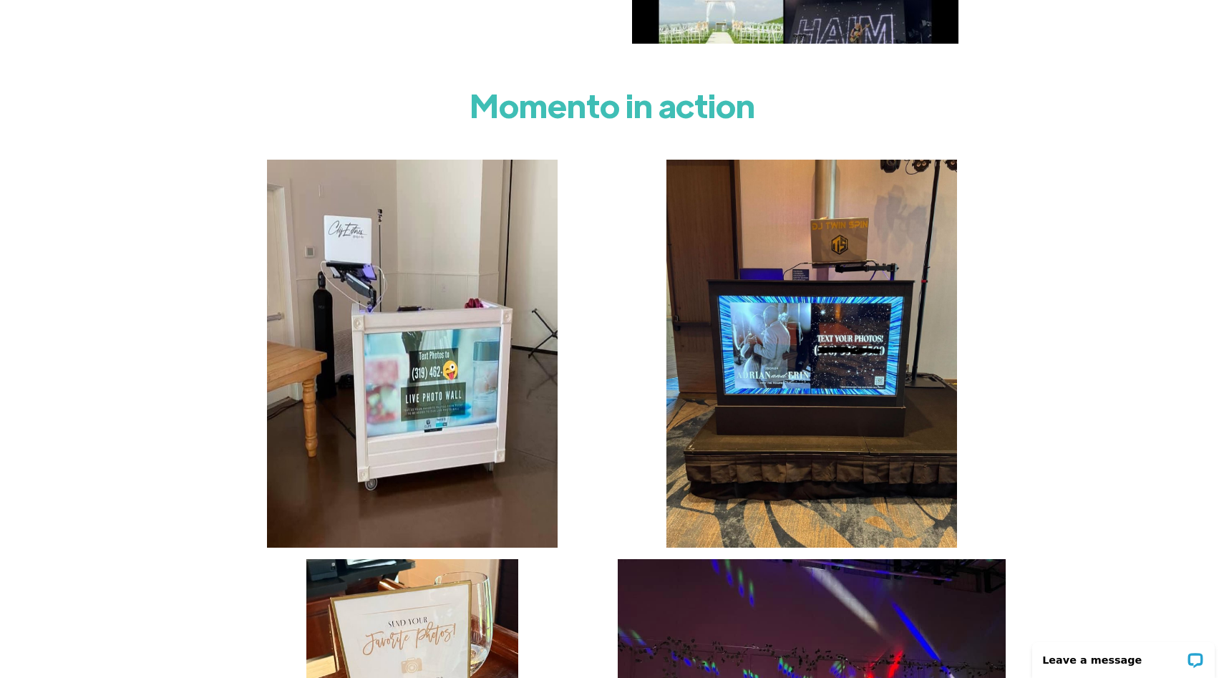
scroll to position [2390, 0]
